Goal: Task Accomplishment & Management: Complete application form

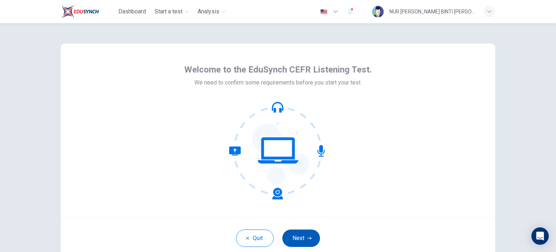
click at [292, 233] on button "Next" at bounding box center [301, 237] width 38 height 17
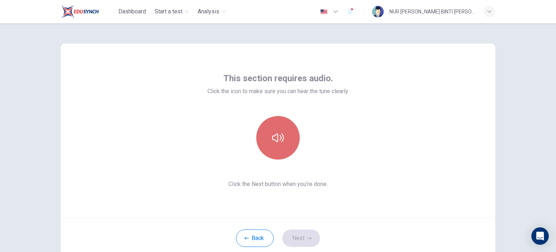
click at [284, 138] on button "button" at bounding box center [277, 137] width 43 height 43
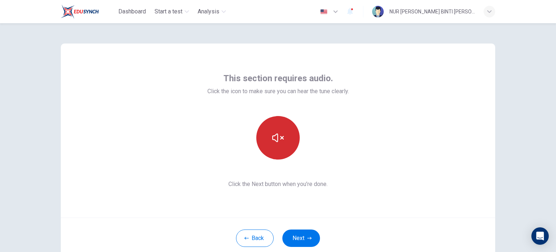
click at [285, 138] on button "button" at bounding box center [277, 137] width 43 height 43
click at [286, 141] on button "button" at bounding box center [277, 137] width 43 height 43
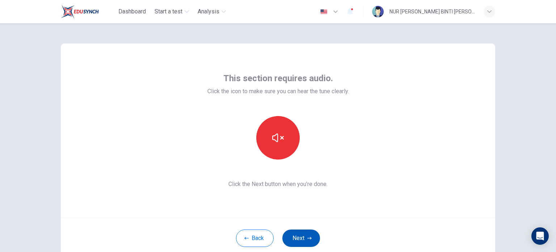
click at [303, 236] on button "Next" at bounding box center [301, 237] width 38 height 17
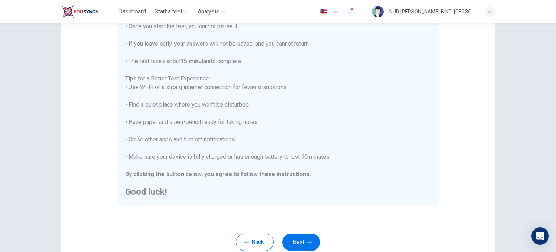
scroll to position [109, 0]
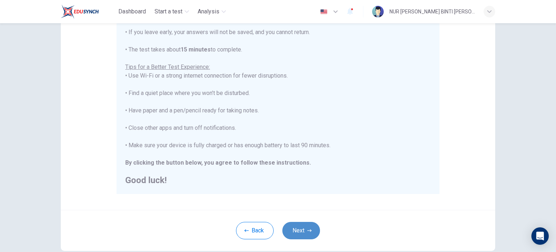
click at [301, 228] on button "Next" at bounding box center [301, 230] width 38 height 17
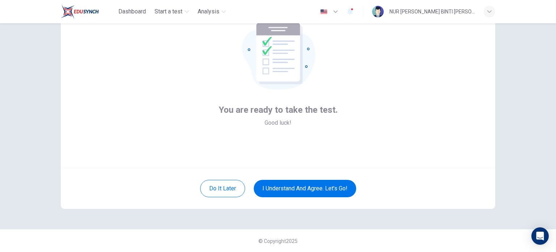
scroll to position [13, 0]
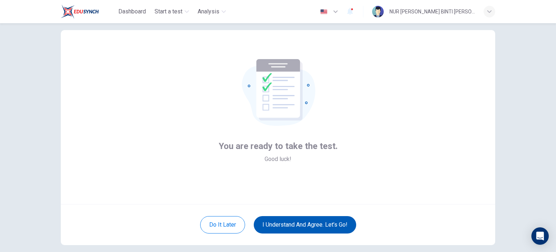
click at [317, 225] on button "I understand and agree. Let’s go!" at bounding box center [305, 224] width 102 height 17
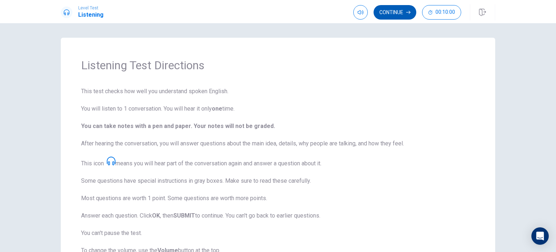
click at [402, 13] on button "Continue" at bounding box center [395, 12] width 43 height 14
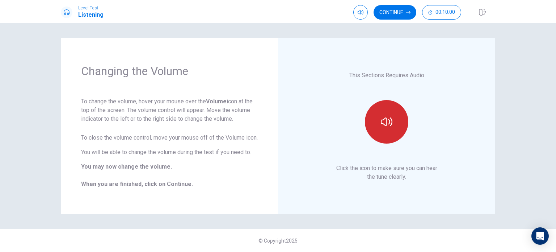
click at [384, 125] on icon "button" at bounding box center [387, 122] width 12 height 12
click at [385, 125] on icon "button" at bounding box center [387, 121] width 12 height 9
click at [392, 13] on button "Continue" at bounding box center [395, 12] width 43 height 14
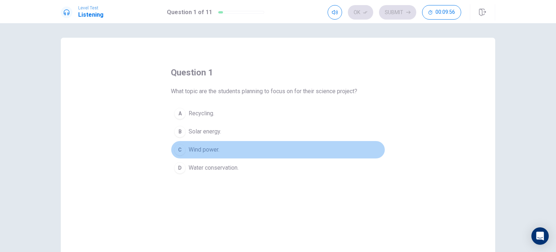
click at [176, 151] on div "C" at bounding box center [180, 150] width 12 height 12
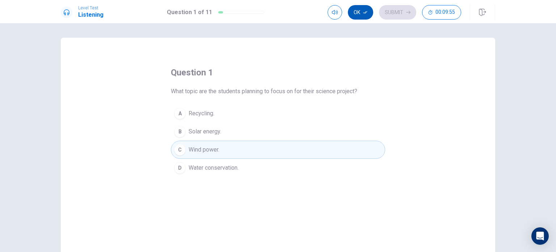
click at [364, 13] on icon "button" at bounding box center [365, 12] width 4 height 4
click at [404, 12] on button "Submit" at bounding box center [397, 12] width 37 height 14
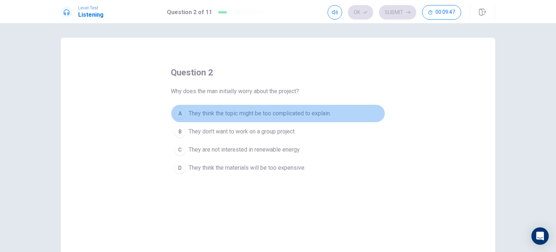
click at [262, 113] on span "They think the topic might be too complicated to explain." at bounding box center [260, 113] width 142 height 9
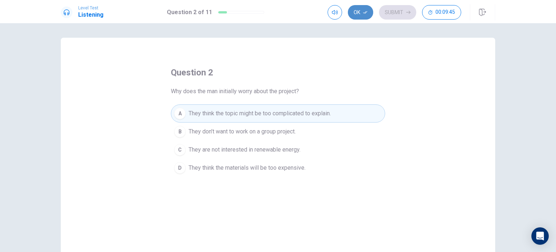
click at [367, 15] on button "Ok" at bounding box center [360, 12] width 25 height 14
click at [390, 16] on button "Submit" at bounding box center [397, 12] width 37 height 14
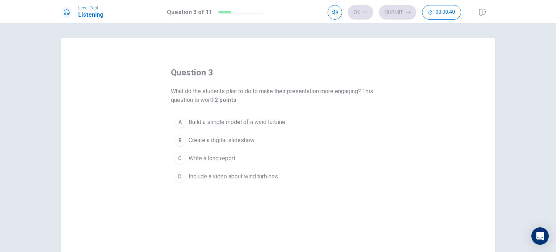
click at [276, 118] on span "Build a simple model of a wind turbine." at bounding box center [238, 122] width 98 height 9
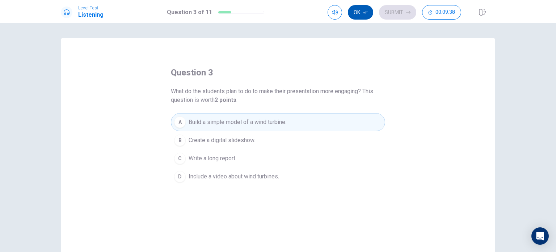
click at [365, 12] on icon "button" at bounding box center [365, 12] width 4 height 4
click at [394, 11] on button "Submit" at bounding box center [397, 12] width 37 height 14
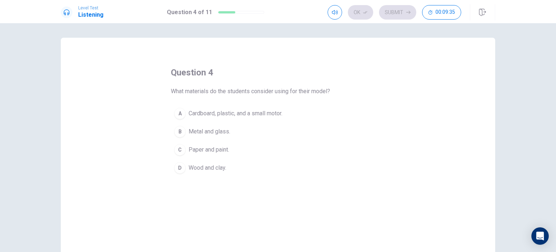
click at [274, 112] on span "Cardboard, plastic, and a small motor." at bounding box center [236, 113] width 94 height 9
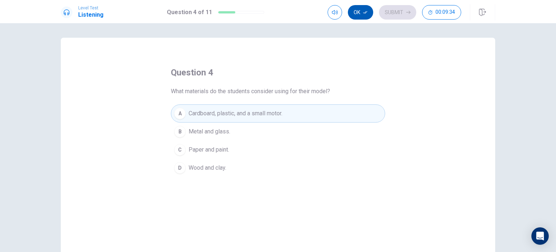
click at [359, 10] on button "Ok" at bounding box center [360, 12] width 25 height 14
click at [393, 12] on button "Submit" at bounding box center [397, 12] width 37 height 14
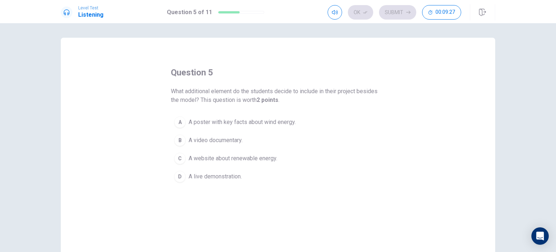
click at [285, 123] on span "A poster with key facts about wind energy." at bounding box center [242, 122] width 107 height 9
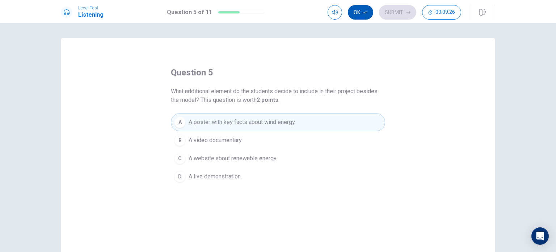
click at [364, 13] on icon "button" at bounding box center [365, 12] width 4 height 4
click at [392, 14] on button "Submit" at bounding box center [397, 12] width 37 height 14
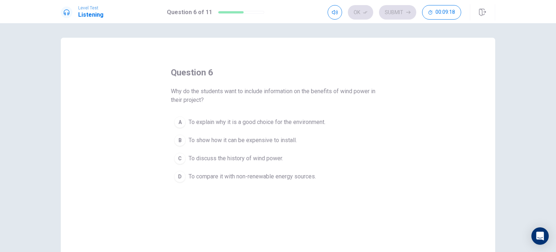
click at [320, 122] on span "To explain why it is a good choice for the environment." at bounding box center [257, 122] width 137 height 9
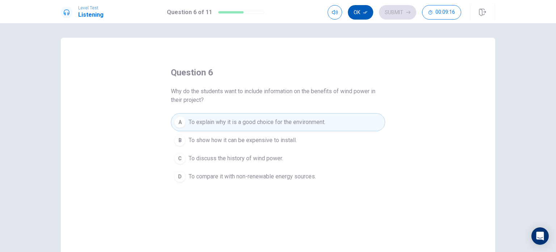
click at [365, 12] on icon "button" at bounding box center [365, 12] width 4 height 3
click at [395, 11] on button "Submit" at bounding box center [397, 12] width 37 height 14
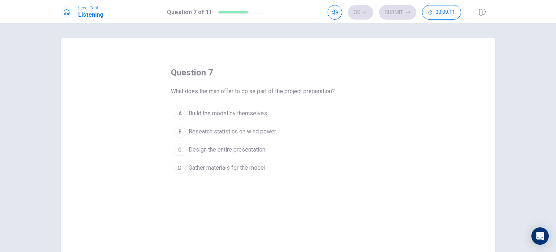
click at [259, 128] on span "Research statistics on wind power. ." at bounding box center [234, 131] width 91 height 9
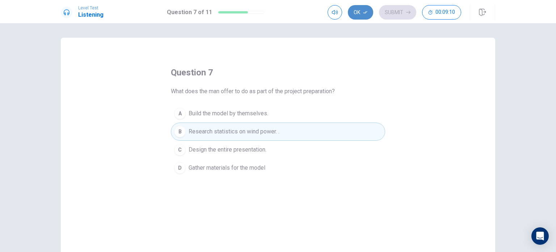
click at [364, 10] on button "Ok" at bounding box center [360, 12] width 25 height 14
click at [398, 14] on button "Submit" at bounding box center [397, 12] width 37 height 14
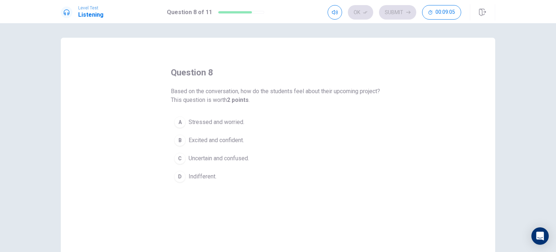
click at [229, 138] on span "Excited and confident." at bounding box center [216, 140] width 55 height 9
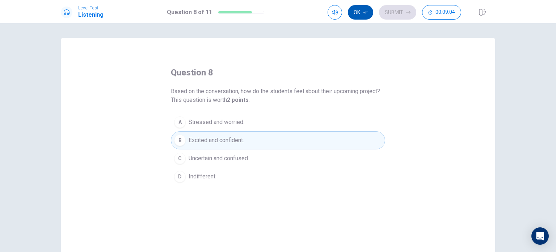
click at [363, 11] on icon "button" at bounding box center [365, 12] width 4 height 4
click at [393, 13] on button "Submit" at bounding box center [397, 12] width 37 height 14
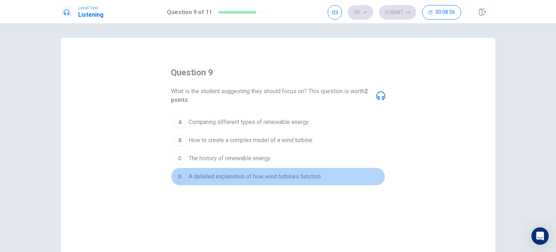
click at [301, 176] on span "A detailed explanation of how wind turbines function." at bounding box center [255, 176] width 133 height 9
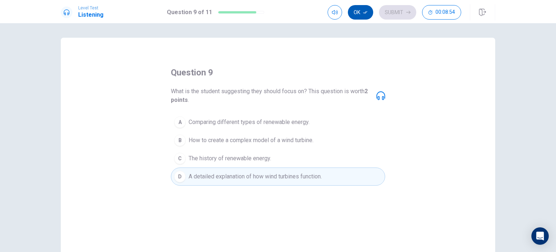
click at [363, 10] on icon "button" at bounding box center [365, 12] width 4 height 4
click at [392, 13] on button "Submit" at bounding box center [397, 12] width 37 height 14
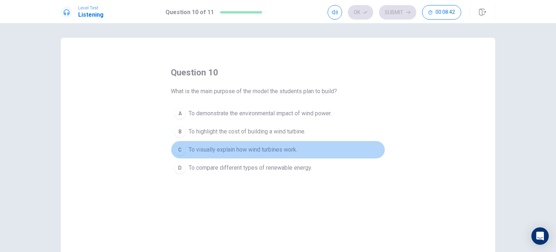
click at [278, 149] on span "To visually explain how wind turbines work." at bounding box center [243, 149] width 109 height 9
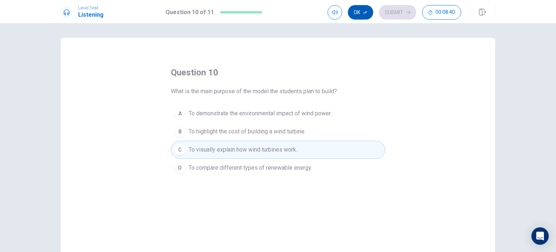
click at [360, 12] on button "Ok" at bounding box center [360, 12] width 25 height 14
click at [399, 18] on button "Submit" at bounding box center [397, 12] width 37 height 14
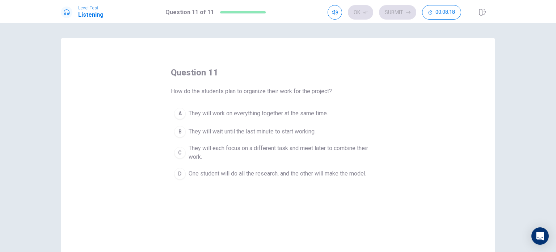
click at [341, 151] on span "They will each focus on a different task and meet later to combine their work." at bounding box center [285, 152] width 193 height 17
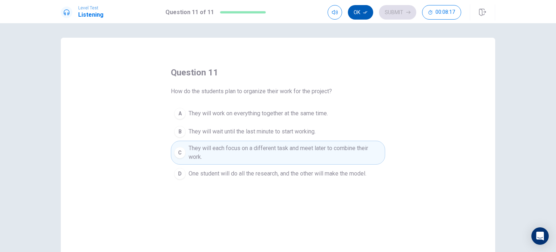
click at [362, 11] on button "Ok" at bounding box center [360, 12] width 25 height 14
click at [387, 11] on button "Submit" at bounding box center [397, 12] width 37 height 14
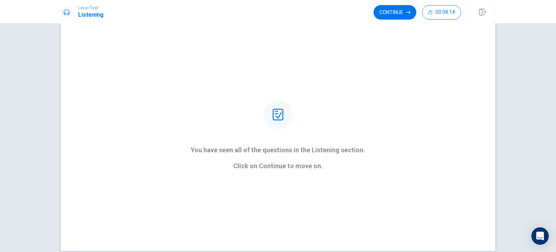
scroll to position [36, 0]
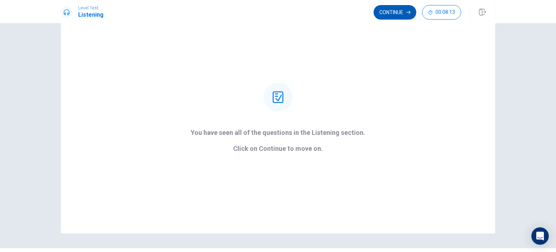
click at [392, 12] on button "Continue" at bounding box center [395, 12] width 43 height 14
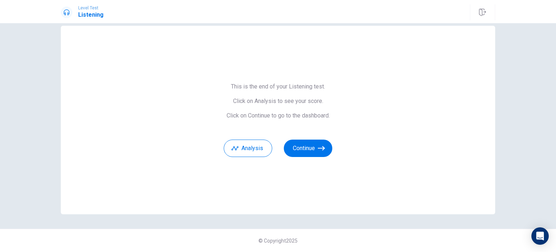
scroll to position [12, 0]
click at [258, 148] on button "Analysis" at bounding box center [248, 148] width 49 height 17
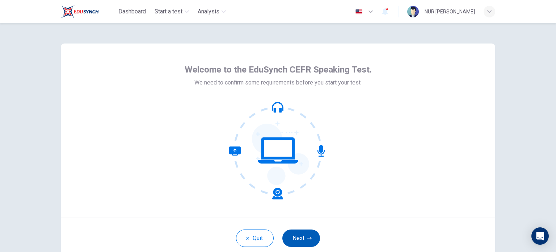
click at [302, 234] on button "Next" at bounding box center [301, 237] width 38 height 17
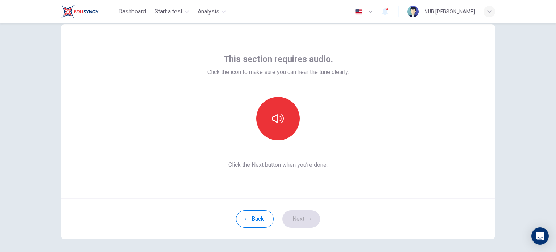
scroll to position [36, 0]
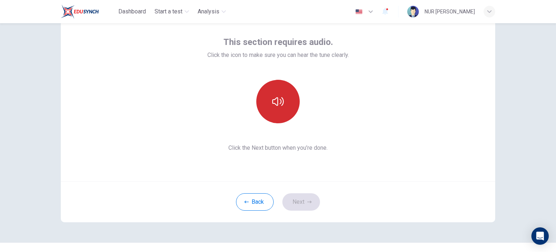
click at [269, 106] on button "button" at bounding box center [277, 101] width 43 height 43
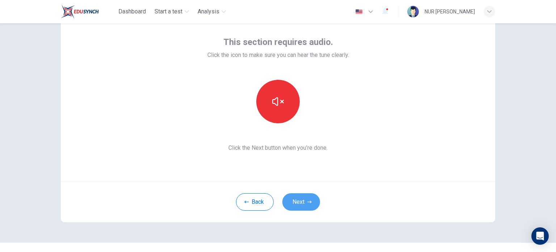
click at [304, 197] on button "Next" at bounding box center [301, 201] width 38 height 17
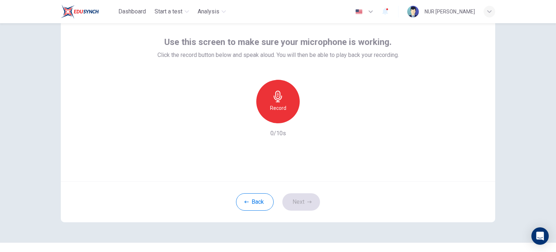
click at [281, 107] on h6 "Record" at bounding box center [278, 108] width 16 height 9
click at [284, 110] on div "Stop" at bounding box center [277, 101] width 43 height 43
click at [308, 117] on icon "button" at bounding box center [311, 117] width 7 height 7
click at [305, 197] on button "Next" at bounding box center [301, 201] width 38 height 17
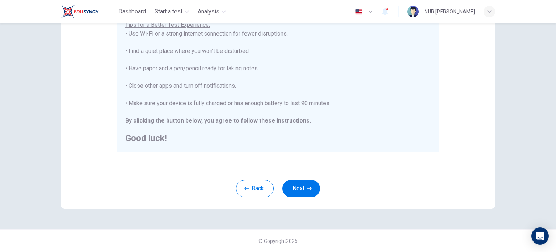
scroll to position [114, 0]
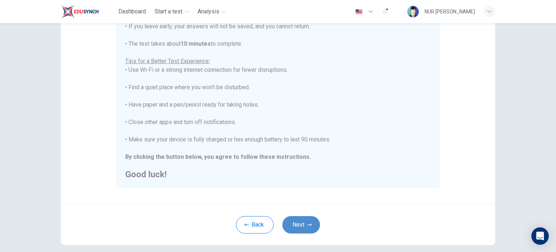
click at [312, 224] on button "Next" at bounding box center [301, 224] width 38 height 17
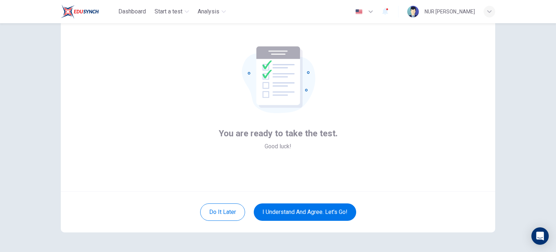
scroll to position [13, 0]
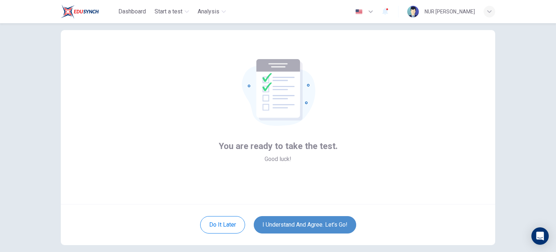
click at [343, 220] on button "I understand and agree. Let’s go!" at bounding box center [305, 224] width 102 height 17
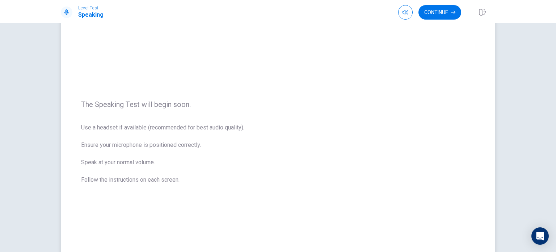
scroll to position [30, 0]
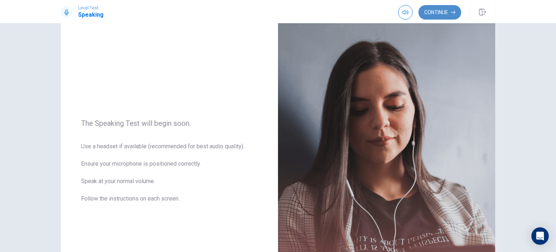
click at [439, 13] on button "Continue" at bounding box center [439, 12] width 43 height 14
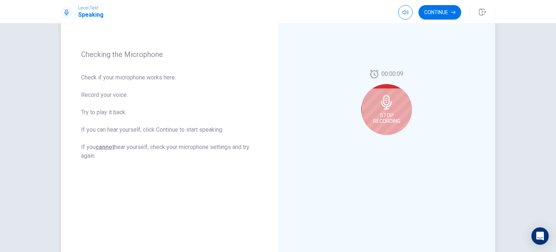
scroll to position [103, 0]
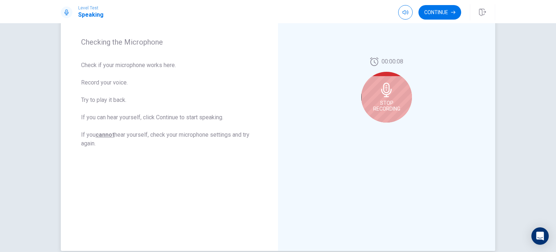
click at [379, 98] on div "Stop Recording" at bounding box center [386, 97] width 51 height 51
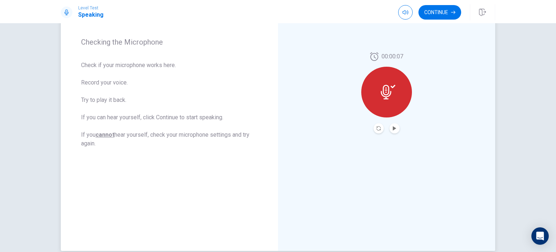
click at [395, 128] on button "Play Audio" at bounding box center [394, 128] width 10 height 10
click at [438, 14] on button "Continue" at bounding box center [439, 12] width 43 height 14
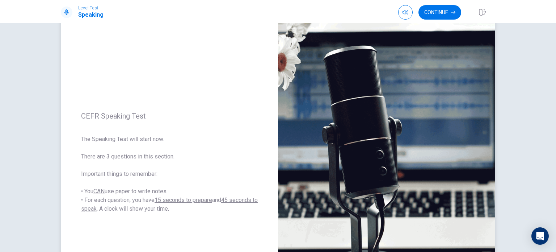
scroll to position [30, 0]
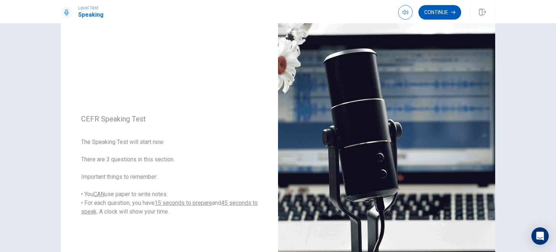
click at [438, 13] on button "Continue" at bounding box center [439, 12] width 43 height 14
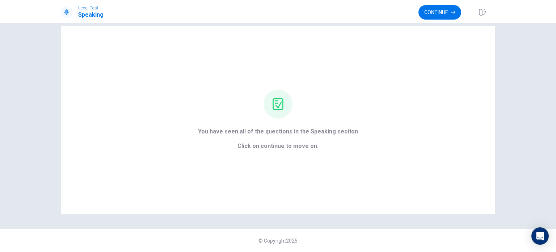
scroll to position [12, 0]
click at [435, 15] on button "Continue" at bounding box center [439, 12] width 43 height 14
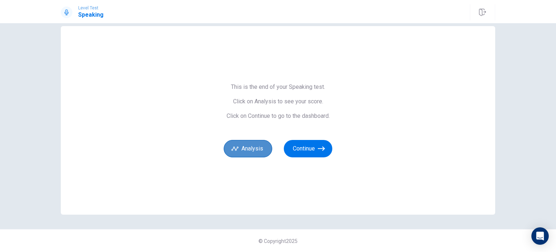
click at [263, 147] on button "Analysis" at bounding box center [248, 148] width 49 height 17
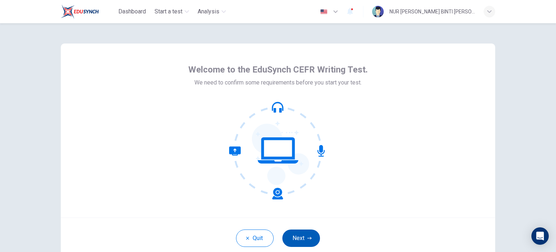
click at [309, 237] on icon "button" at bounding box center [309, 238] width 4 height 4
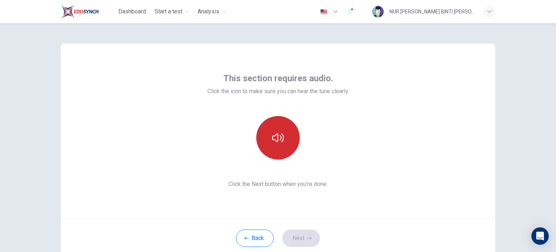
click at [273, 140] on icon "button" at bounding box center [278, 138] width 12 height 12
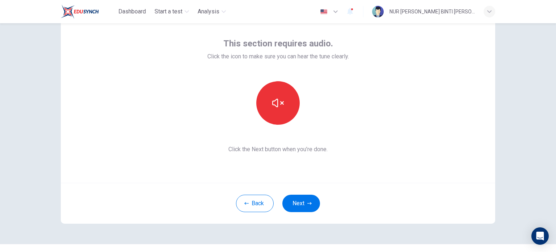
scroll to position [36, 0]
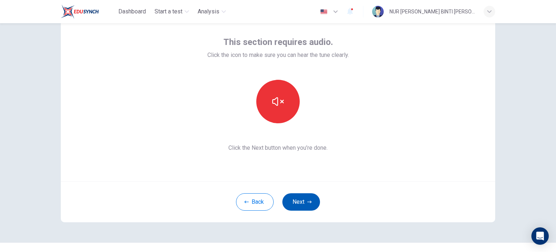
click at [307, 198] on button "Next" at bounding box center [301, 201] width 38 height 17
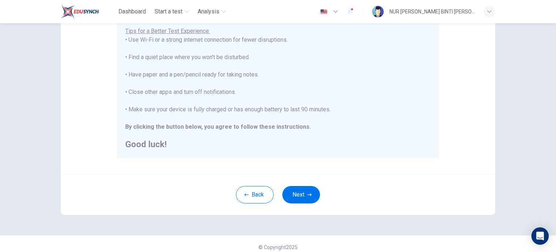
scroll to position [145, 0]
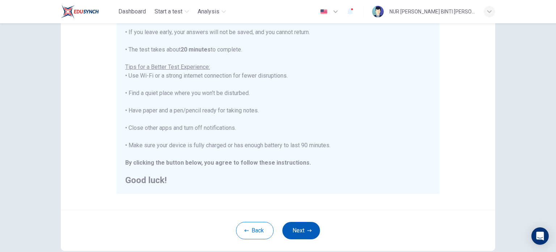
click at [301, 227] on button "Next" at bounding box center [301, 230] width 38 height 17
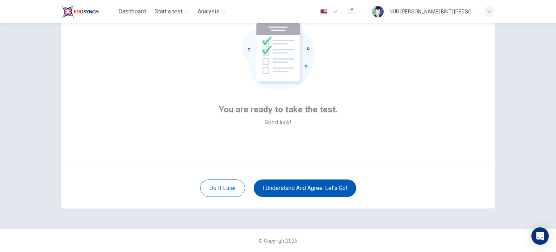
scroll to position [50, 0]
click at [321, 185] on button "I understand and agree. Let’s go!" at bounding box center [305, 188] width 102 height 17
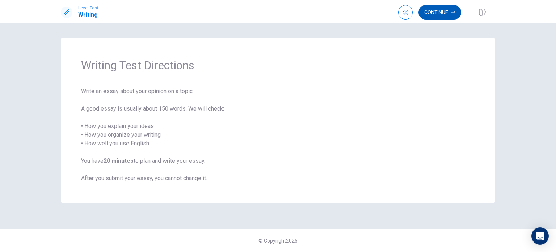
click at [441, 14] on button "Continue" at bounding box center [439, 12] width 43 height 14
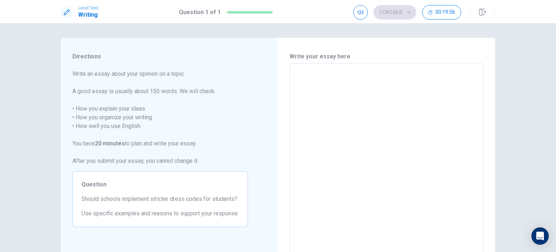
click at [326, 91] on textarea at bounding box center [387, 163] width 184 height 188
type textarea "T"
type textarea "x"
type textarea "Th"
type textarea "x"
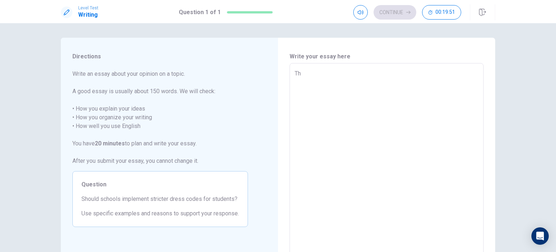
type textarea "The"
type textarea "x"
type textarea "The"
type textarea "x"
type textarea "The u"
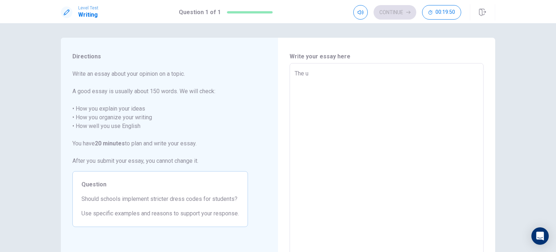
type textarea "x"
type textarea "The un"
type textarea "x"
type textarea "The und"
type textarea "x"
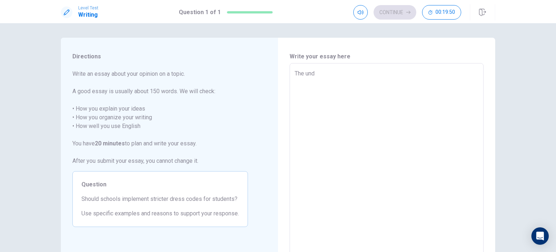
type textarea "The unde"
type textarea "x"
type textarea "The under"
type textarea "x"
type textarea "The underl"
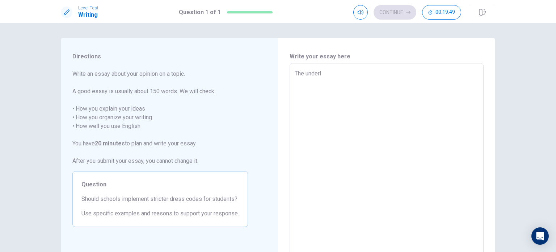
type textarea "x"
type textarea "The underly"
type textarea "x"
type textarea "The underlyi"
type textarea "x"
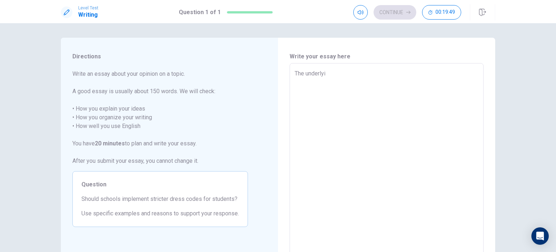
type textarea "The underlyin"
type textarea "x"
type textarea "The underlying"
type textarea "x"
type textarea "The underlying"
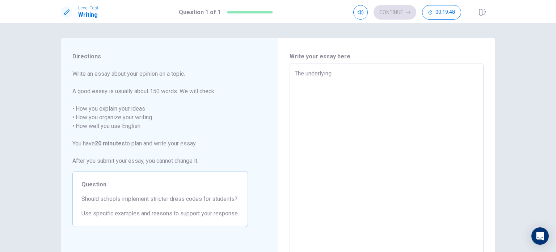
type textarea "x"
type textarea "The underlying i"
type textarea "x"
type textarea "The underlying is"
type textarea "x"
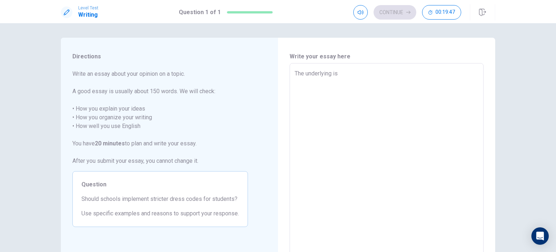
type textarea "The underlying iss"
type textarea "x"
type textarea "The underlying issu"
type textarea "x"
type textarea "The underlying issue"
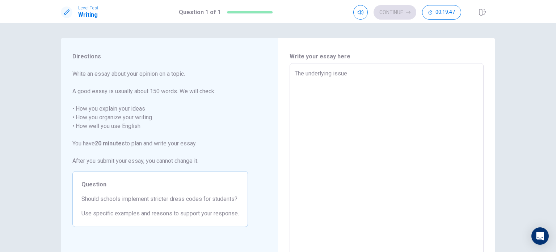
type textarea "x"
type textarea "The underlying issues"
type textarea "x"
type textarea "The underlying issues"
type textarea "x"
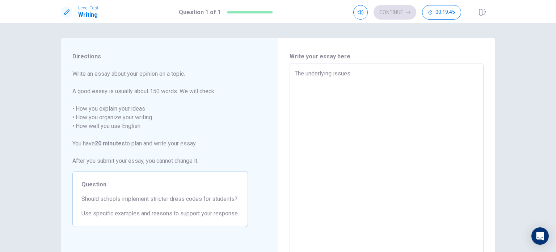
type textarea "The underlying issues o"
type textarea "x"
type textarea "The underlying issues of"
type textarea "x"
type textarea "The underlying issues of"
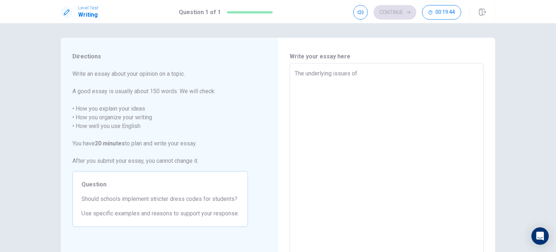
type textarea "x"
type textarea "The underlying issues of w"
type textarea "x"
type textarea "The underlying issues of we"
type textarea "x"
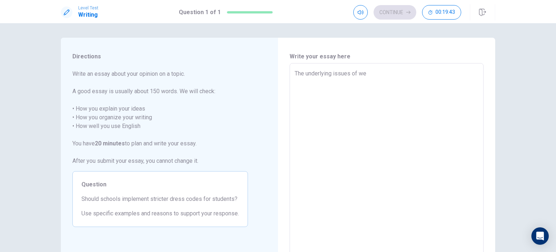
type textarea "The underlying issues of wet"
type textarea "x"
type textarea "The underlying issues of weth"
type textarea "x"
type textarea "The underlying issues of wethe"
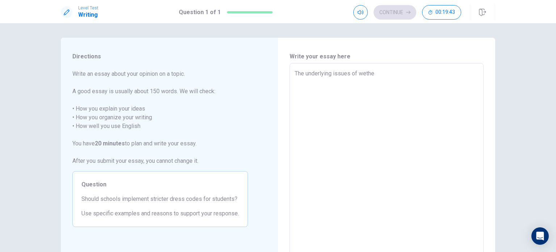
type textarea "x"
type textarea "The underlying issues of wether"
type textarea "x"
type textarea "The underlying issues of wether"
type textarea "x"
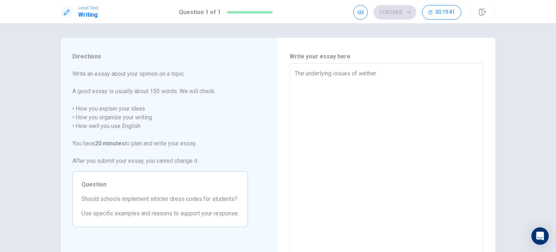
type textarea "The underlying issues of wether s"
type textarea "x"
type textarea "The underlying issues of wether st"
type textarea "x"
type textarea "The underlying issues of wether stu"
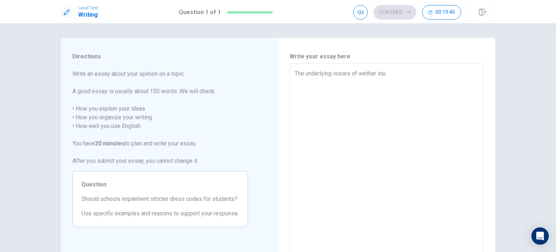
type textarea "x"
type textarea "The underlying issues of wether stud"
type textarea "x"
type textarea "The underlying issues of wether stu"
type textarea "x"
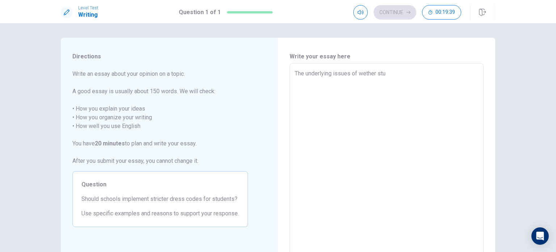
type textarea "The underlying issues of wether st"
type textarea "x"
type textarea "The underlying issues of wether s"
type textarea "x"
type textarea "The underlying issues of wether"
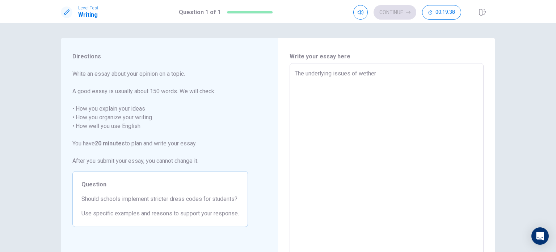
type textarea "x"
type textarea "The underlying issues of wether"
type textarea "x"
type textarea "The underlying issues of wether"
type textarea "x"
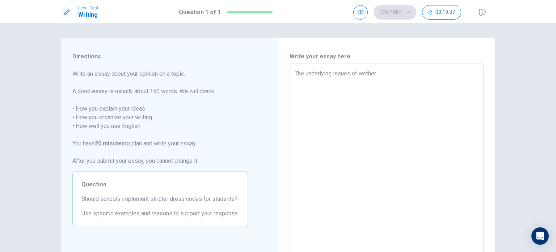
type textarea "The underlying issues of wether s"
type textarea "x"
type textarea "The underlying issues of wether st"
type textarea "x"
type textarea "The underlying issues of wether s"
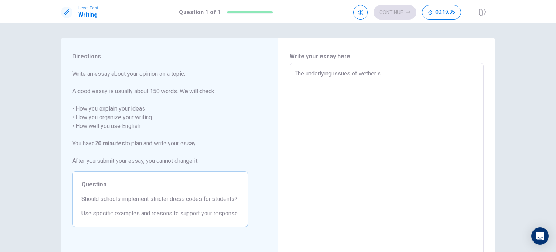
type textarea "x"
type textarea "The underlying issues of wether sc"
type textarea "x"
type textarea "The underlying issues of wether sch"
type textarea "x"
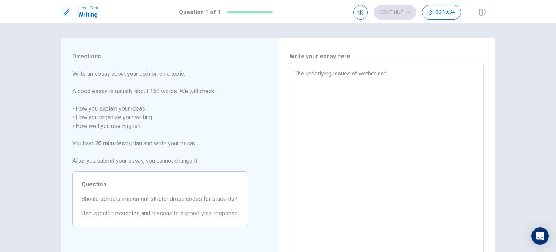
type textarea "The underlying issues of wether scho"
type textarea "x"
type textarea "The underlying issues of wether schol"
type textarea "x"
type textarea "The underlying issues of wether [PERSON_NAME]"
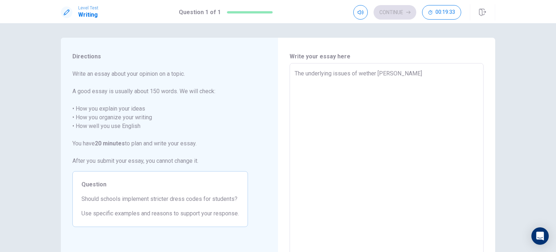
type textarea "x"
type textarea "The underlying issues of wether scholls"
type textarea "x"
type textarea "The underlying issues of wether [PERSON_NAME]"
type textarea "x"
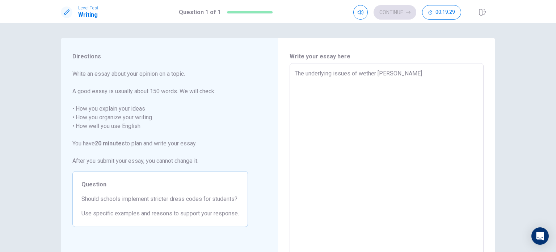
type textarea "The underlying issues of wether schol"
type textarea "x"
type textarea "The underlying issues of wether scho"
type textarea "x"
type textarea "The underlying issues of wether sch"
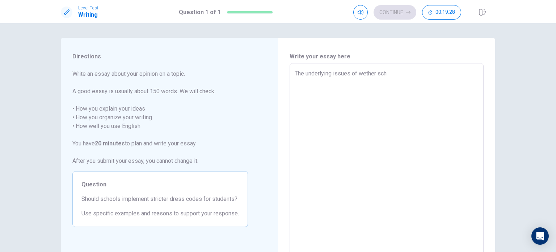
type textarea "x"
type textarea "The underlying issues of wether sc"
type textarea "x"
type textarea "The underlying issues of wether s"
type textarea "x"
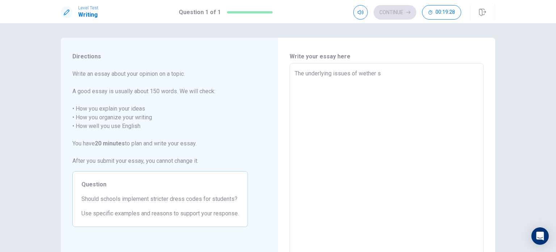
type textarea "The underlying issues of wether"
type textarea "x"
type textarea "The underlying issues of wether"
type textarea "x"
type textarea "The underlying issues of wethe"
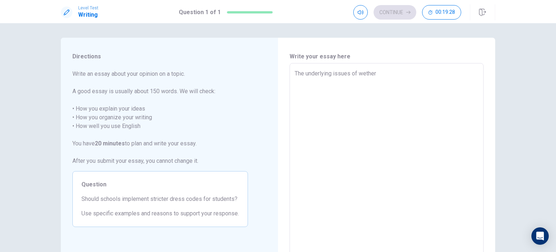
type textarea "x"
type textarea "The underlying issues of weth"
type textarea "x"
type textarea "The underlying issues of wet"
type textarea "x"
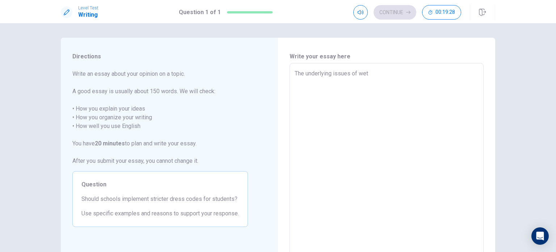
type textarea "The underlying issues of we"
type textarea "x"
type textarea "The underlying issues of w"
type textarea "x"
type textarea "The underlying issues of"
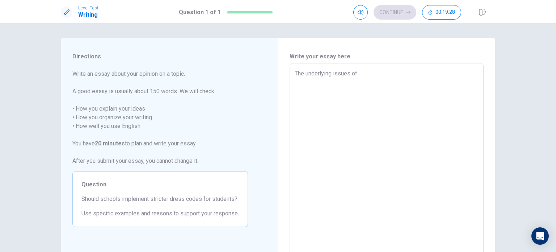
type textarea "x"
type textarea "The underlying issues of"
type textarea "x"
type textarea "The underlying issues o"
type textarea "x"
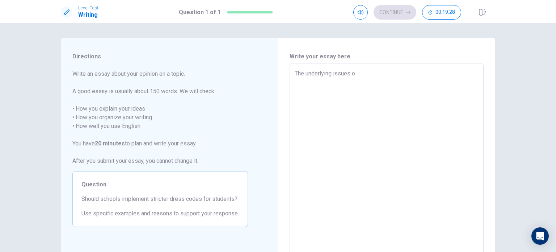
type textarea "The underlying issues"
type textarea "x"
type textarea "The underlying issues"
type textarea "x"
type textarea "The underlying issue"
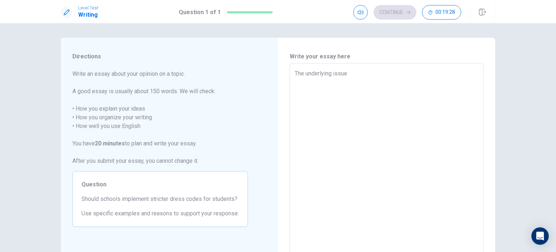
type textarea "x"
type textarea "The underlying issu"
type textarea "x"
type textarea "The underlying iss"
type textarea "x"
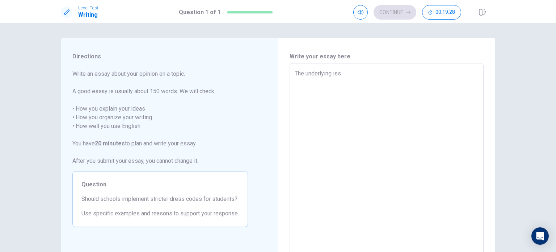
type textarea "The underlying is"
type textarea "x"
type textarea "The underlying i"
type textarea "x"
type textarea "The underlying"
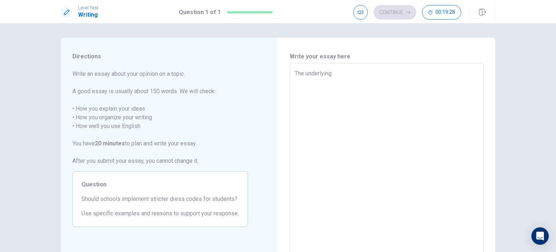
type textarea "x"
type textarea "The underlying"
type textarea "x"
type textarea "The underlyin"
type textarea "x"
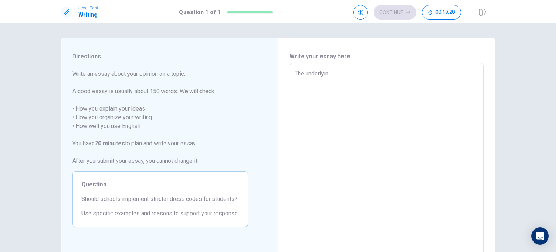
type textarea "The underlyi"
type textarea "x"
type textarea "The underly"
type textarea "x"
type textarea "The underl"
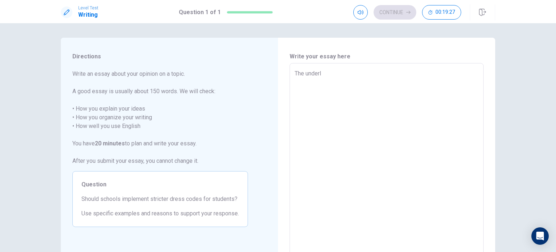
type textarea "x"
type textarea "The under"
type textarea "x"
type textarea "The unde"
type textarea "x"
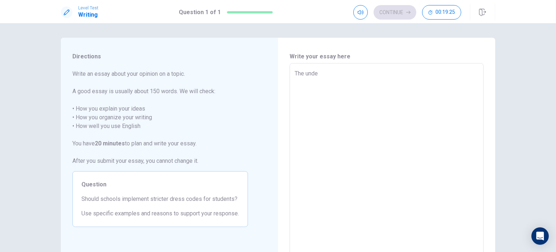
type textarea "The under"
type textarea "x"
type textarea "The underl"
type textarea "x"
type textarea "The underly"
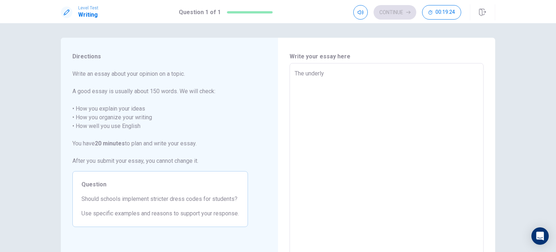
type textarea "x"
type textarea "The underlyi"
type textarea "x"
type textarea "The underlyin"
type textarea "x"
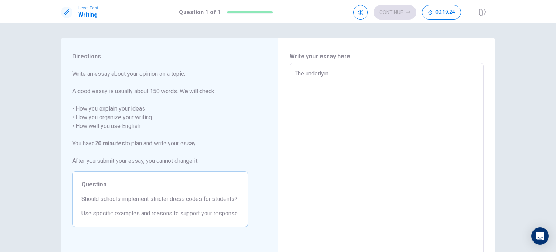
type textarea "The underlying"
type textarea "x"
type textarea "The underlying"
type textarea "x"
type textarea "The underlying i"
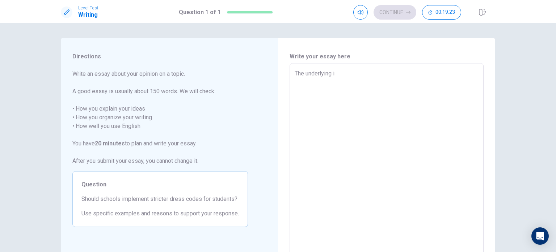
type textarea "x"
type textarea "The underlying is"
type textarea "x"
type textarea "The underlying iss"
type textarea "x"
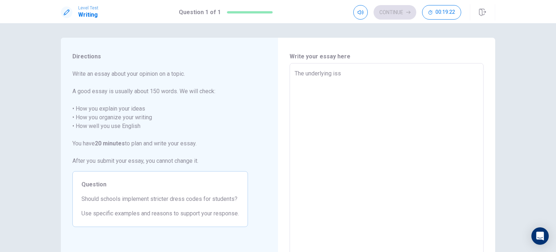
type textarea "The underlying issu"
type textarea "x"
type textarea "The underlying issue"
type textarea "x"
type textarea "The underlying issues"
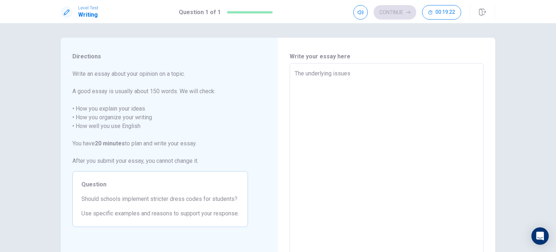
type textarea "x"
type textarea "The underlying issues"
type textarea "x"
type textarea "The underlying issues o"
type textarea "x"
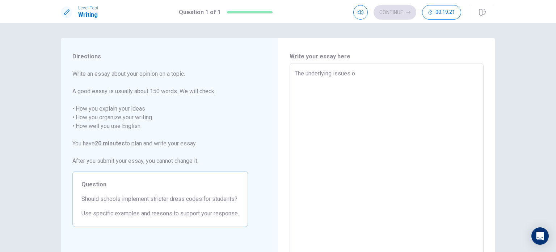
type textarea "The underlying issues of"
type textarea "x"
type textarea "The underlying issues of"
type textarea "x"
type textarea "The underlying issues of w"
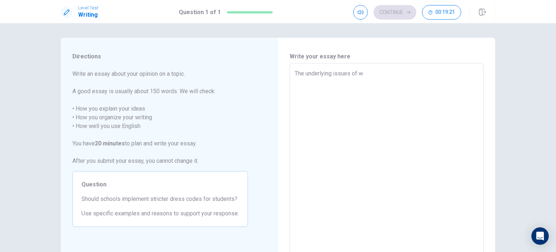
type textarea "x"
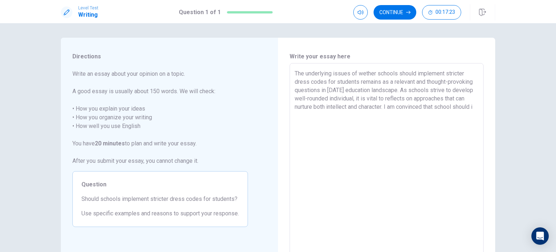
click at [455, 107] on textarea "The underlying issues of wether schools should implement stricter dress codes f…" at bounding box center [387, 163] width 184 height 188
click at [382, 115] on textarea "The underlying issues of wether schools should implement stricter dress codes f…" at bounding box center [387, 163] width 184 height 188
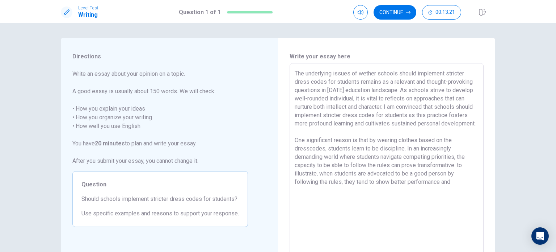
click at [389, 191] on textarea "The underlying issues of wether schools should implement stricter dress codes f…" at bounding box center [387, 163] width 184 height 188
click at [456, 191] on textarea "The underlying issues of wether schools should implement stricter dress codes f…" at bounding box center [387, 163] width 184 height 188
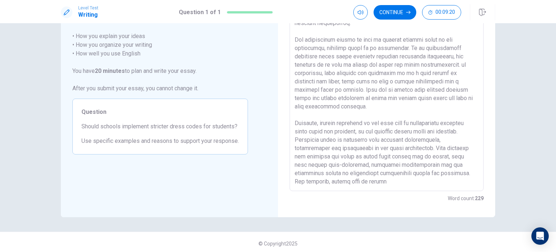
scroll to position [44, 0]
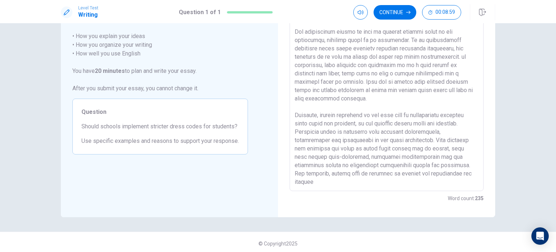
click at [321, 184] on textarea at bounding box center [387, 91] width 184 height 188
click at [423, 182] on textarea at bounding box center [387, 91] width 184 height 188
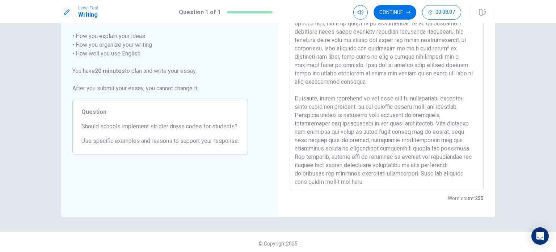
scroll to position [69, 0]
click at [306, 182] on textarea at bounding box center [387, 91] width 184 height 188
click at [328, 181] on textarea at bounding box center [387, 91] width 184 height 188
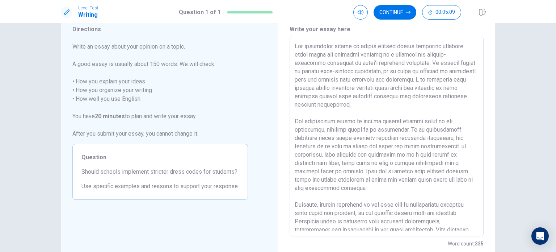
scroll to position [0, 0]
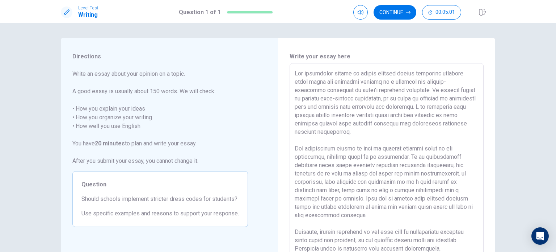
click at [345, 90] on textarea at bounding box center [387, 163] width 184 height 188
click at [390, 81] on textarea at bounding box center [387, 163] width 184 height 188
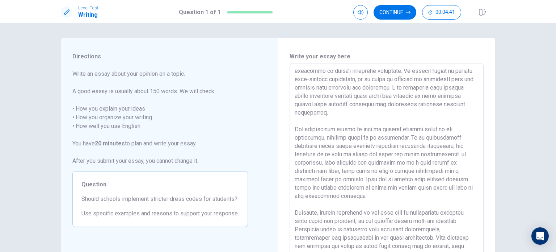
scroll to position [36, 0]
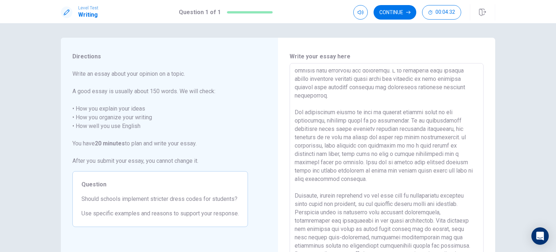
click at [307, 121] on textarea at bounding box center [387, 163] width 184 height 188
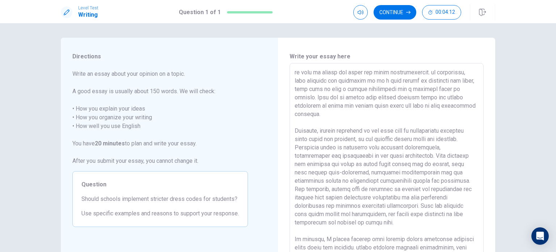
scroll to position [109, 0]
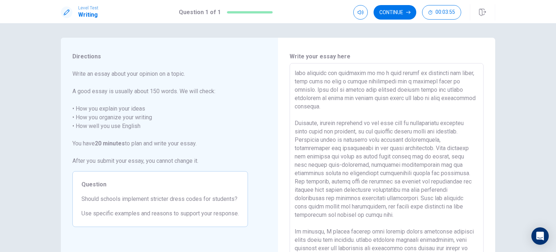
click at [344, 182] on textarea at bounding box center [387, 163] width 184 height 188
click at [333, 213] on textarea at bounding box center [387, 163] width 184 height 188
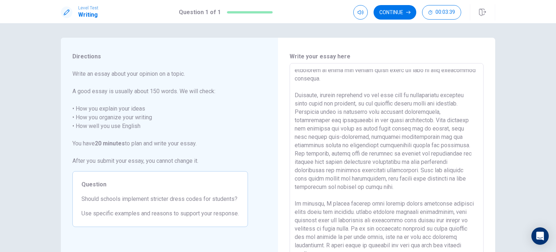
scroll to position [36, 0]
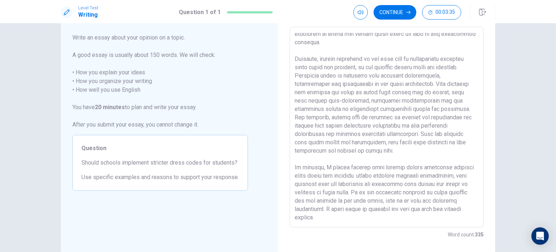
click at [363, 175] on textarea at bounding box center [387, 127] width 184 height 188
click at [434, 194] on textarea at bounding box center [387, 127] width 184 height 188
click at [394, 10] on button "Continue" at bounding box center [395, 12] width 43 height 14
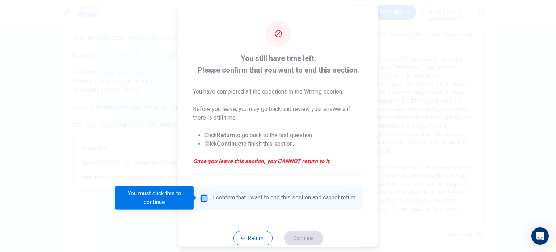
click at [201, 198] on input "You must click this to continue" at bounding box center [204, 197] width 9 height 9
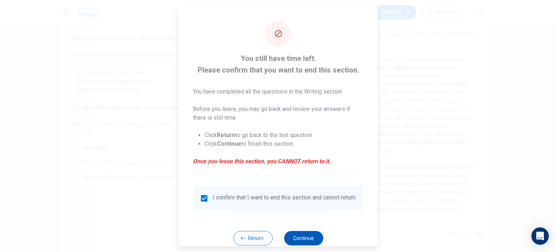
click at [297, 240] on button "Continue" at bounding box center [303, 237] width 39 height 14
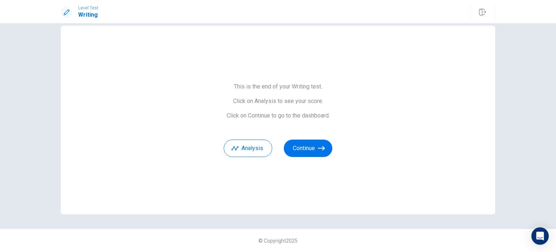
scroll to position [12, 0]
click at [295, 146] on button "Continue" at bounding box center [308, 148] width 49 height 17
